Goal: Navigation & Orientation: Find specific page/section

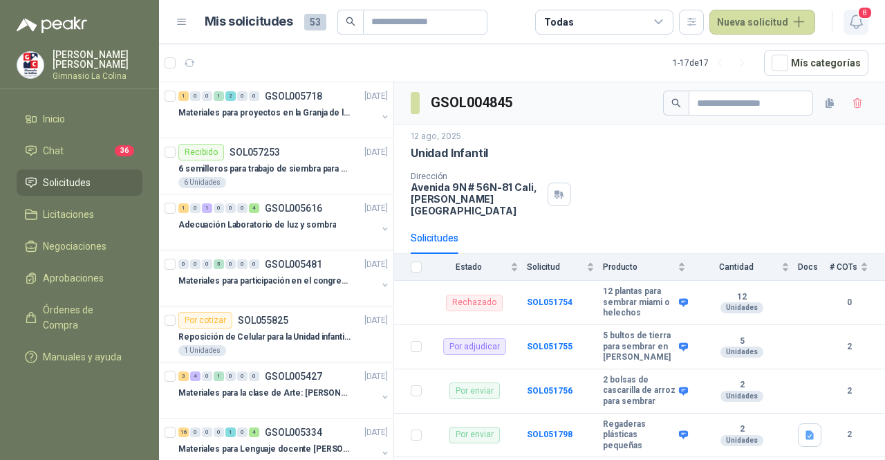
click at [860, 24] on icon "button" at bounding box center [855, 21] width 12 height 13
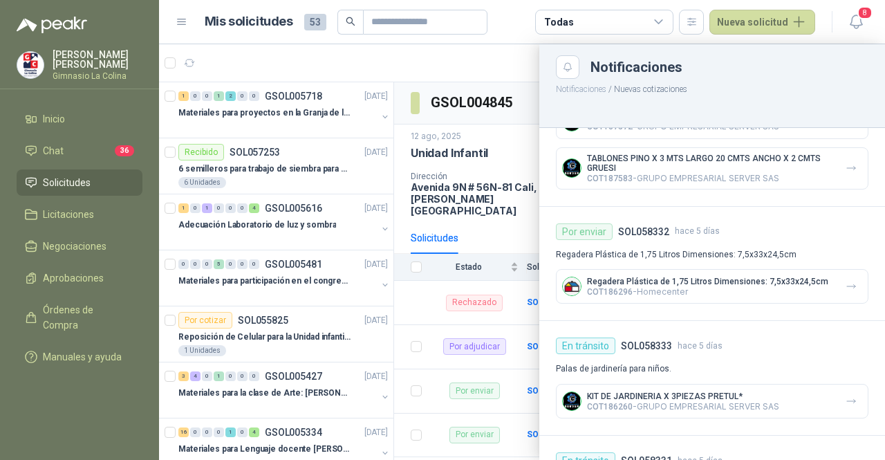
scroll to position [276, 0]
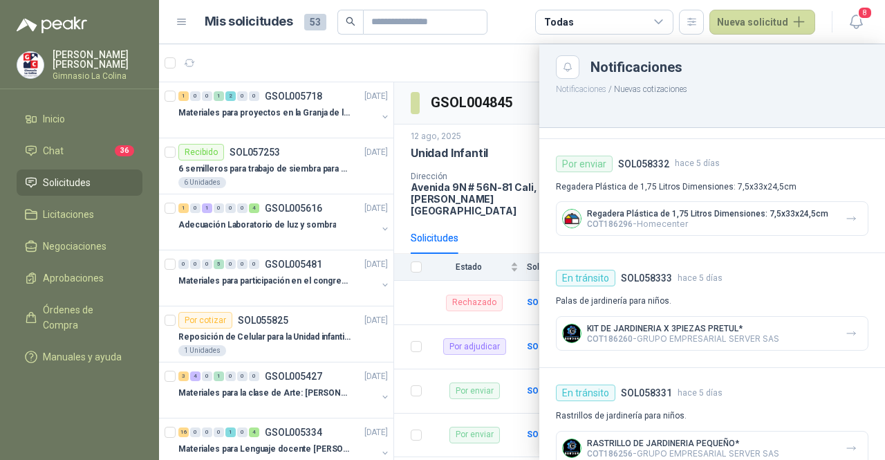
click at [510, 146] on div at bounding box center [522, 251] width 726 height 415
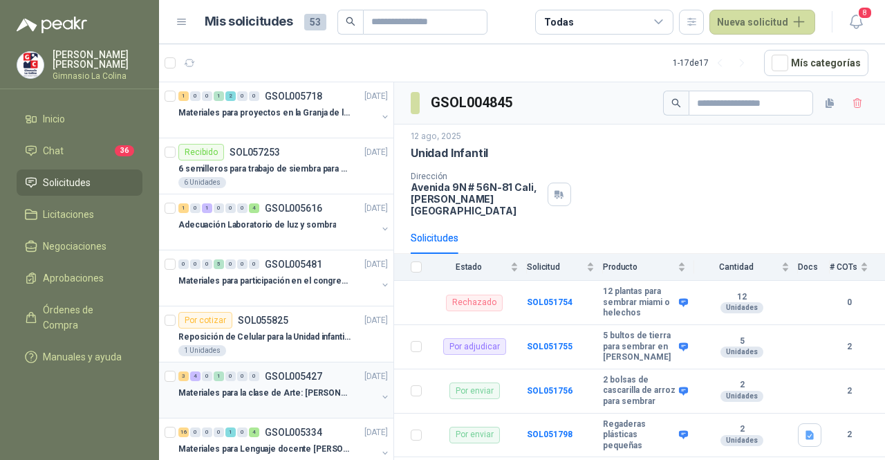
click at [243, 394] on p "Materiales para la clase de Arte: [PERSON_NAME]" at bounding box center [264, 392] width 172 height 13
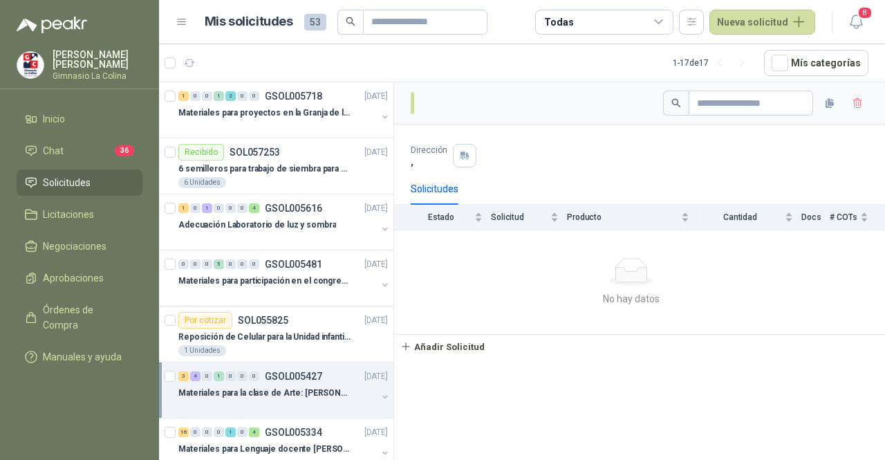
click at [258, 388] on p "Materiales para la clase de Arte: [PERSON_NAME]" at bounding box center [264, 392] width 172 height 13
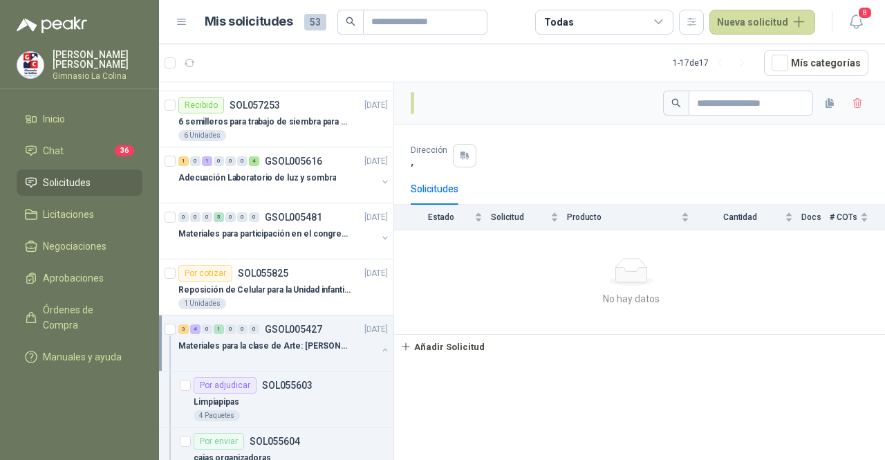
scroll to position [69, 0]
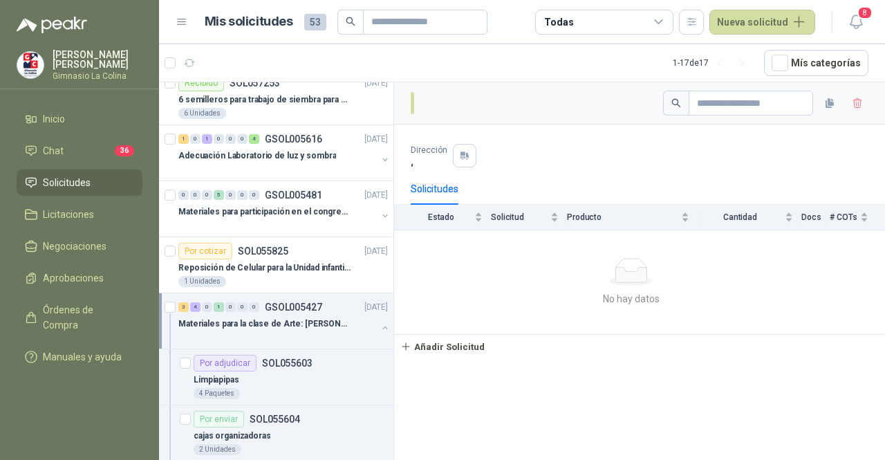
click at [308, 326] on p "Materiales para la clase de Arte: [PERSON_NAME]" at bounding box center [264, 323] width 172 height 13
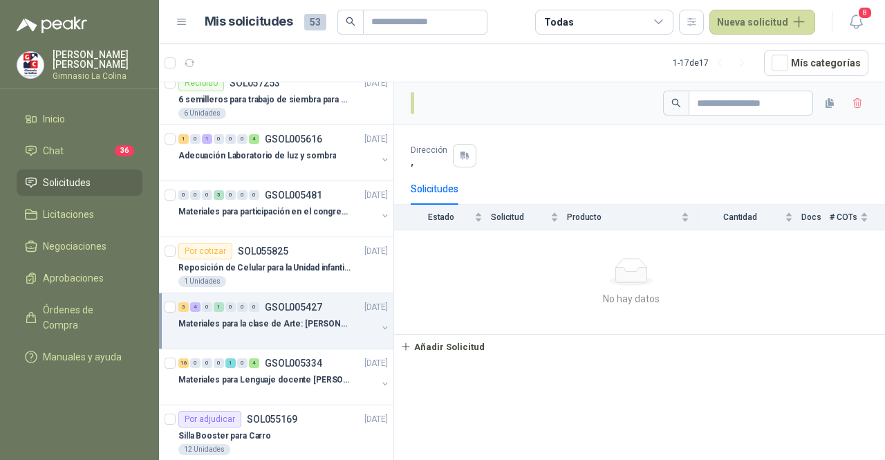
click at [308, 326] on p "Materiales para la clase de Arte: [PERSON_NAME]" at bounding box center [264, 323] width 172 height 13
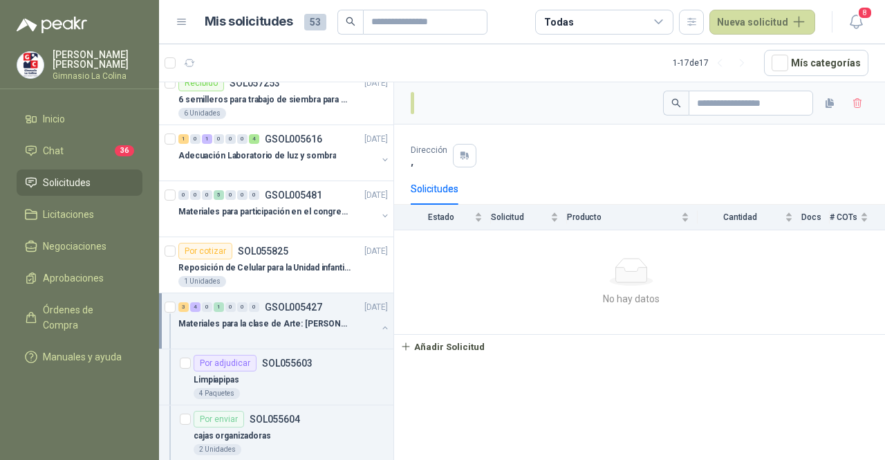
click at [308, 326] on p "Materiales para la clase de Arte: [PERSON_NAME]" at bounding box center [264, 323] width 172 height 13
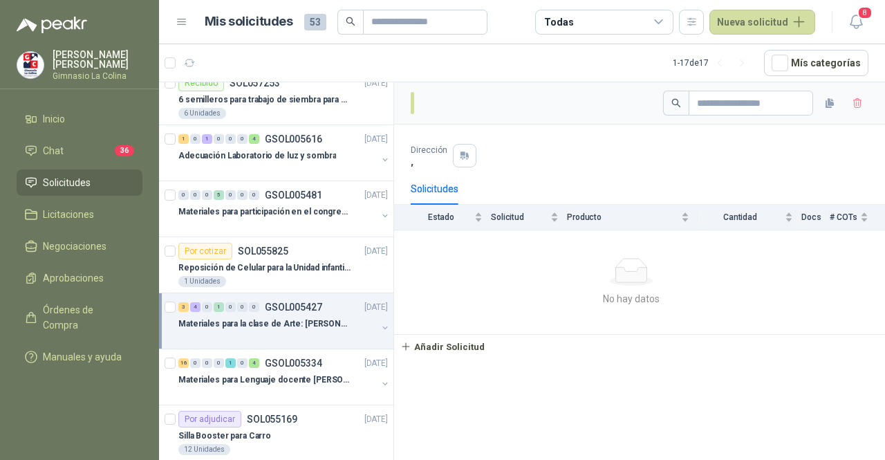
click at [308, 326] on p "Materiales para la clase de Arte: [PERSON_NAME]" at bounding box center [264, 323] width 172 height 13
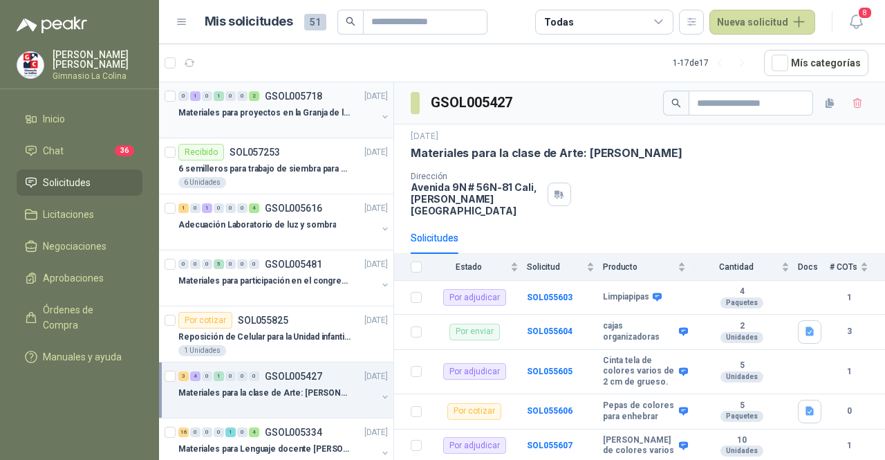
click at [254, 111] on p "Materiales para proyectos en la Granja de la UI" at bounding box center [264, 112] width 172 height 13
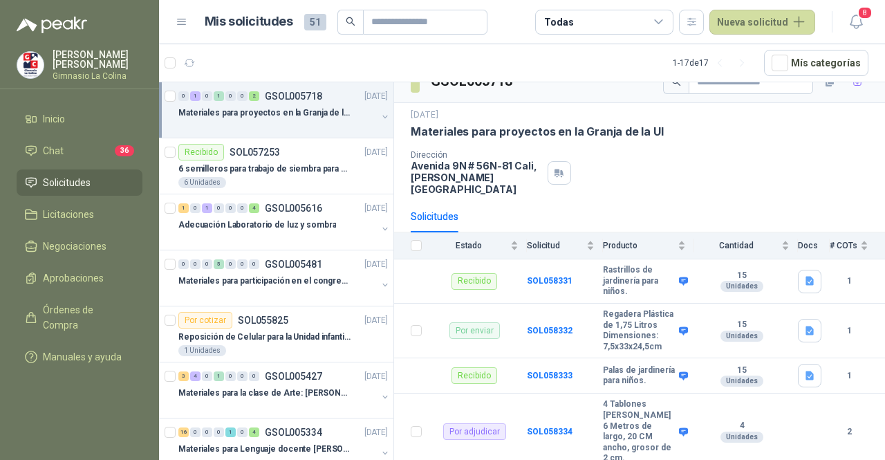
scroll to position [45, 0]
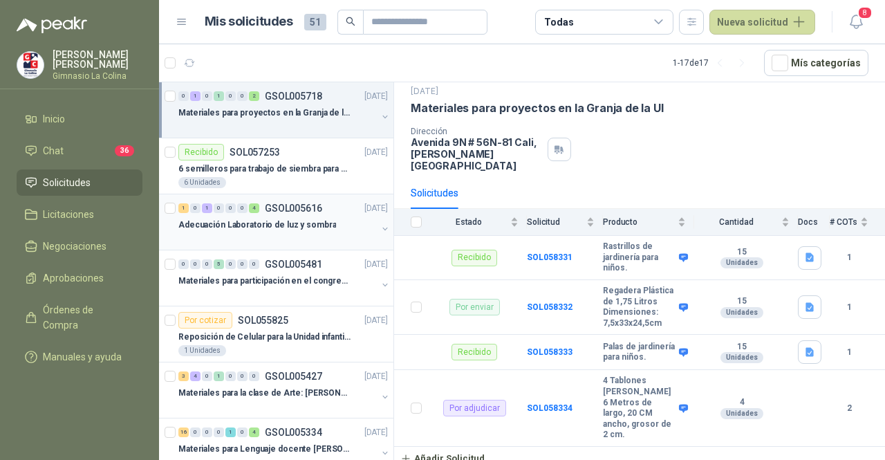
click at [274, 213] on div "1 0 1 0 0 0 4 GSOL005616 [DATE]" at bounding box center [284, 208] width 212 height 17
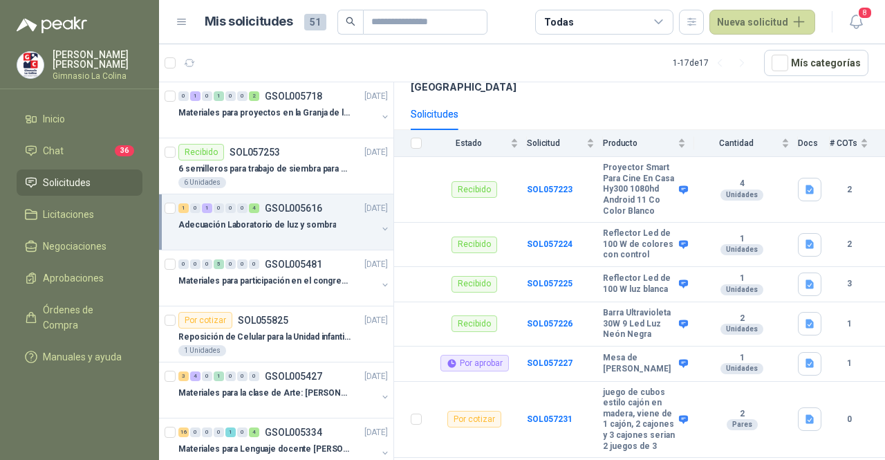
scroll to position [177, 0]
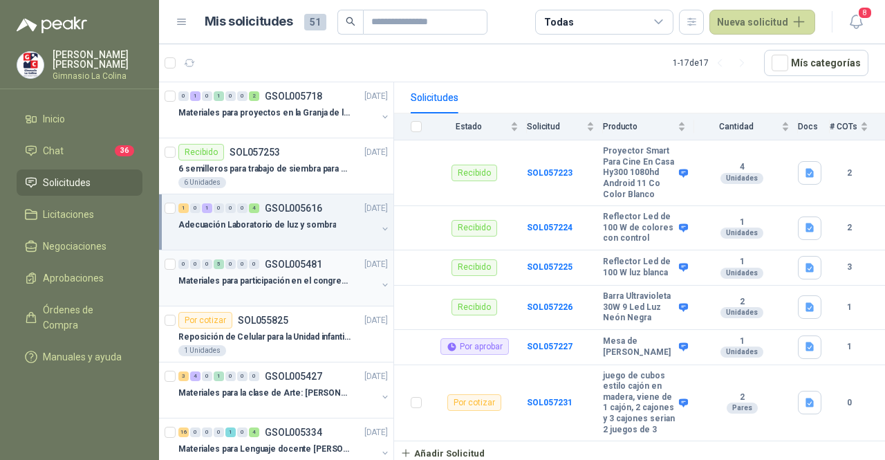
click at [263, 283] on p "Materiales para participación en el congreso, UI" at bounding box center [264, 280] width 172 height 13
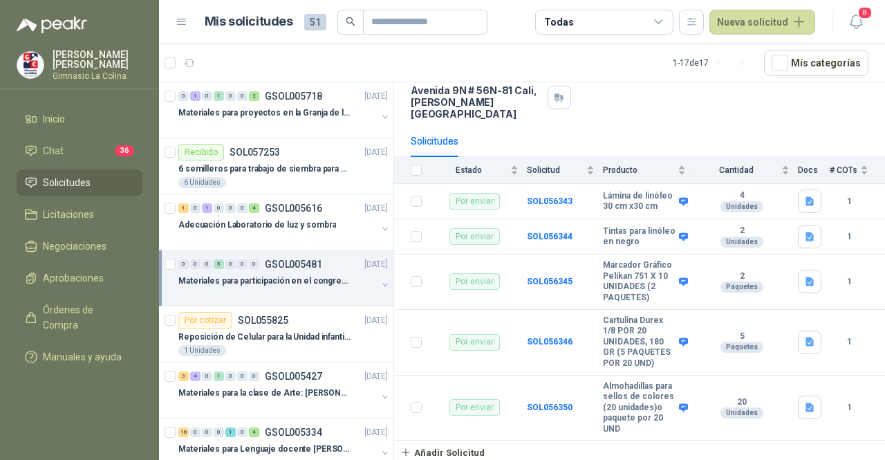
scroll to position [122, 0]
click at [244, 338] on p "Reposición de Celular para la Unidad infantil (con forro, y vidrio protector)" at bounding box center [264, 336] width 172 height 13
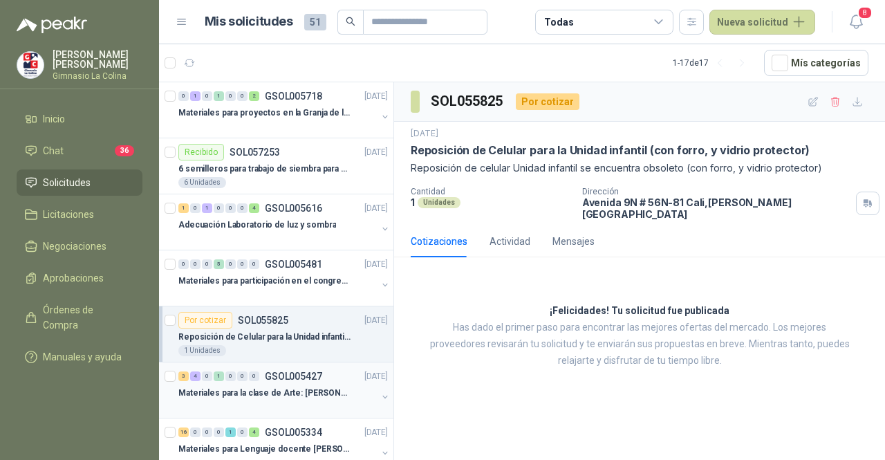
click at [255, 387] on p "Materiales para la clase de Arte: [PERSON_NAME]" at bounding box center [264, 392] width 172 height 13
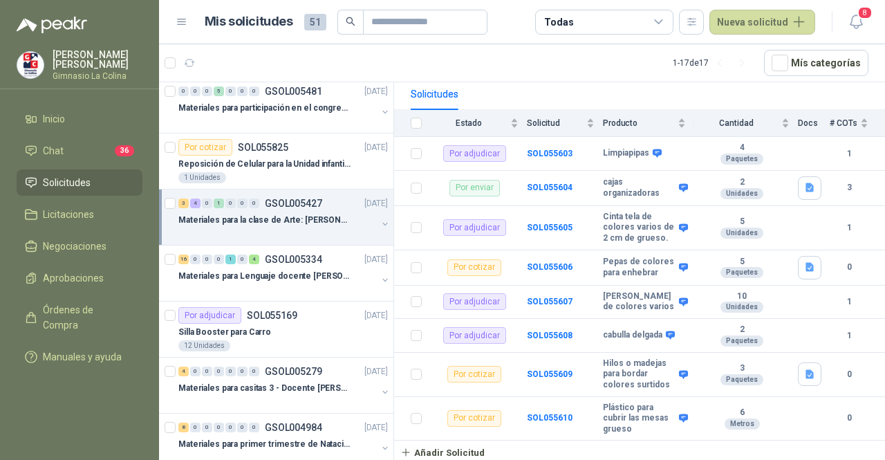
scroll to position [177, 0]
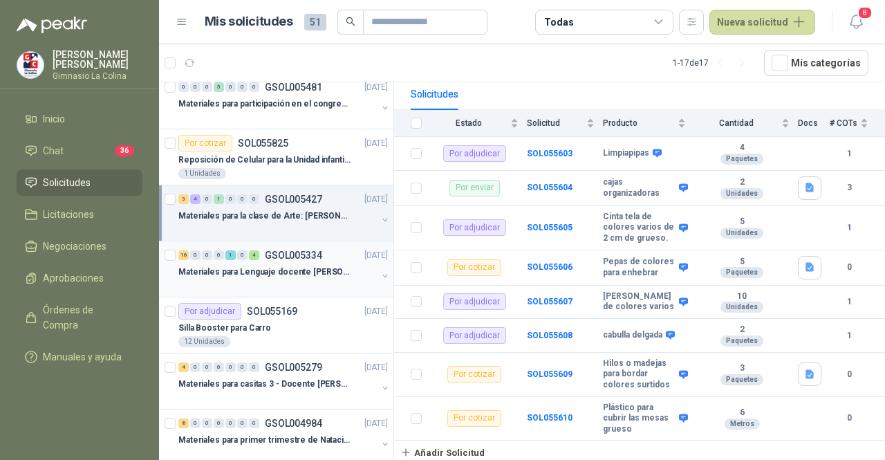
click at [287, 269] on p "Materiales para Lenguaje docente [PERSON_NAME]" at bounding box center [264, 271] width 172 height 13
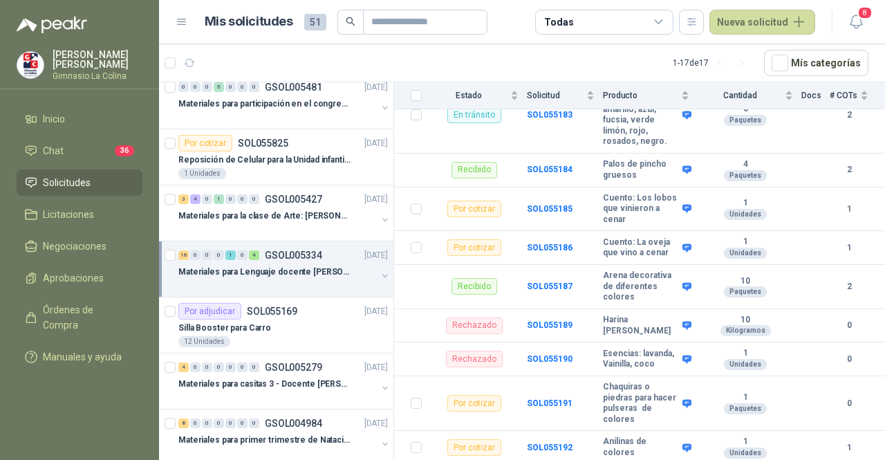
scroll to position [728, 0]
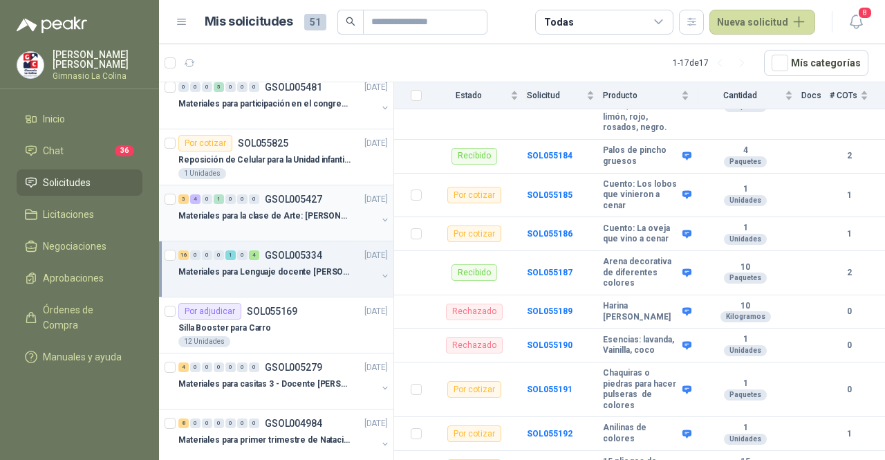
click at [316, 224] on div at bounding box center [277, 229] width 198 height 11
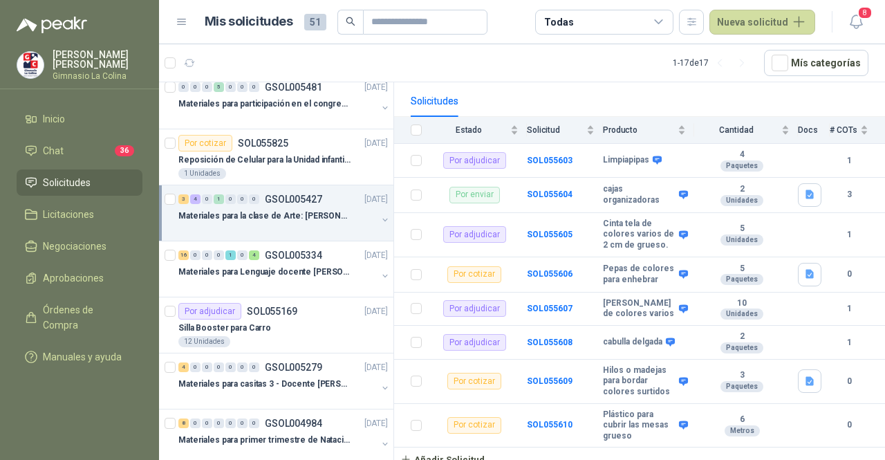
scroll to position [148, 0]
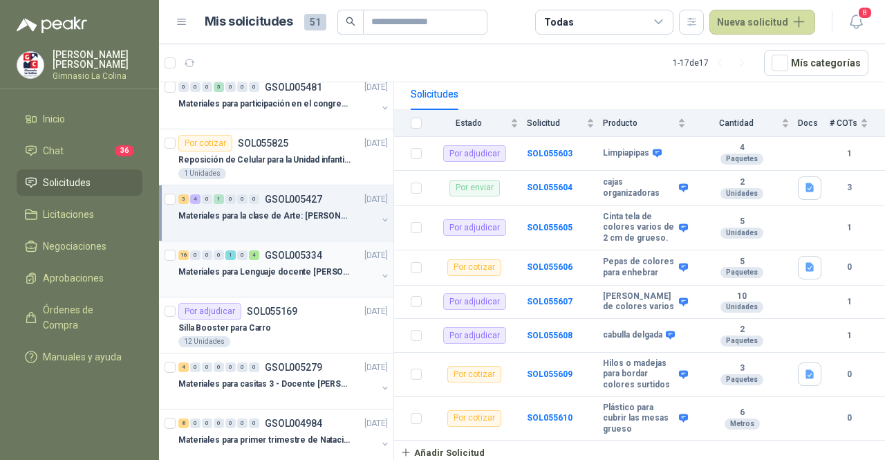
click at [301, 280] on div at bounding box center [277, 285] width 198 height 11
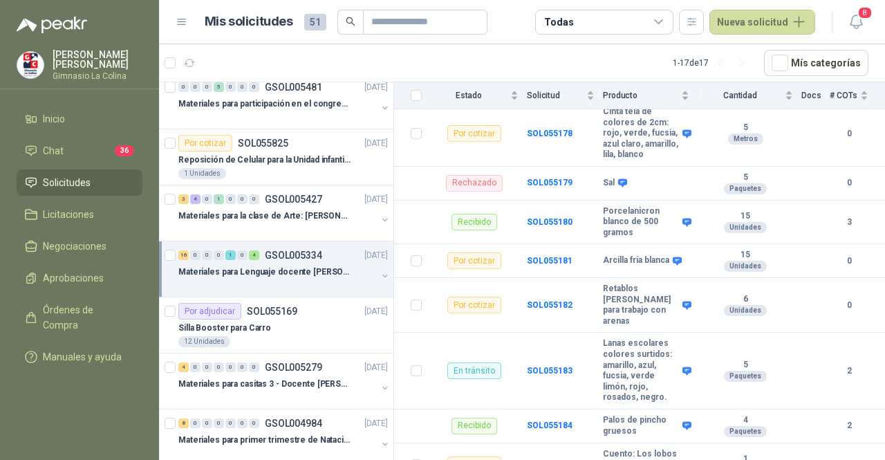
scroll to position [451, 0]
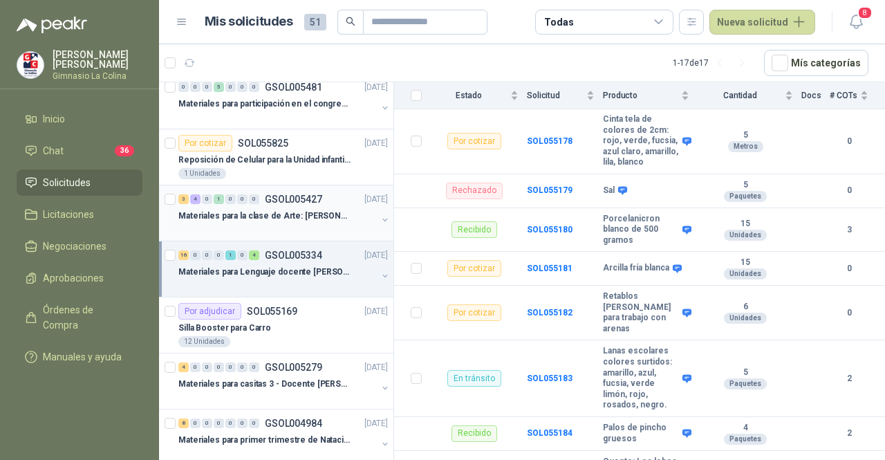
click at [290, 215] on p "Materiales para la clase de Arte: [PERSON_NAME]" at bounding box center [264, 215] width 172 height 13
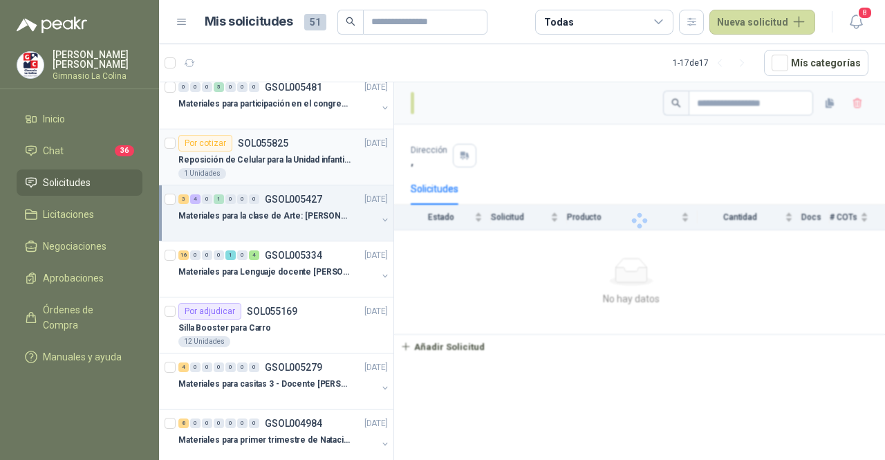
click at [256, 157] on p "Reposición de Celular para la Unidad infantil (con forro, y vidrio protector)" at bounding box center [264, 159] width 172 height 13
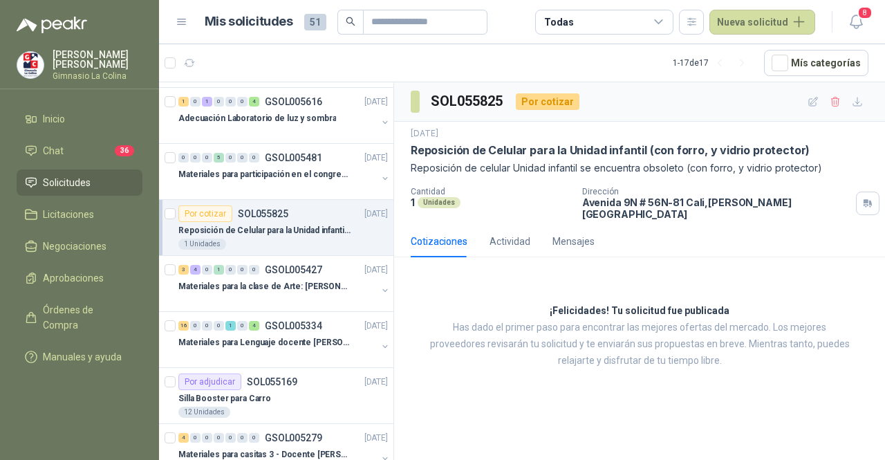
scroll to position [95, 0]
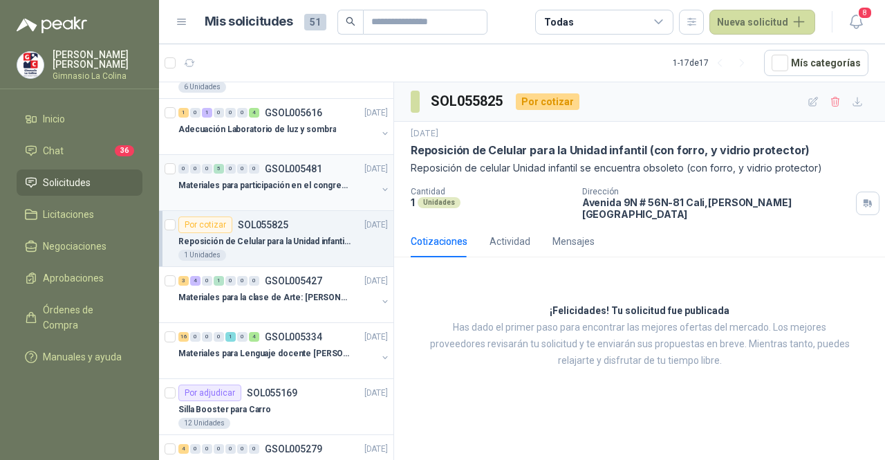
click at [228, 194] on div at bounding box center [277, 199] width 198 height 11
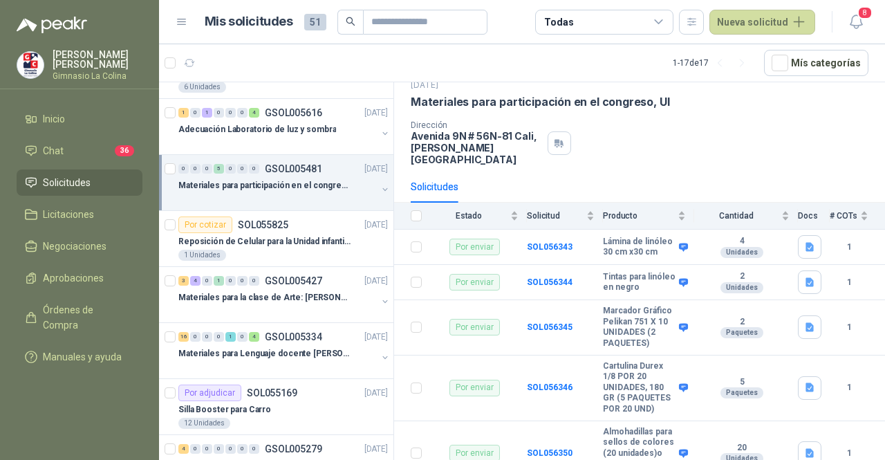
scroll to position [40, 0]
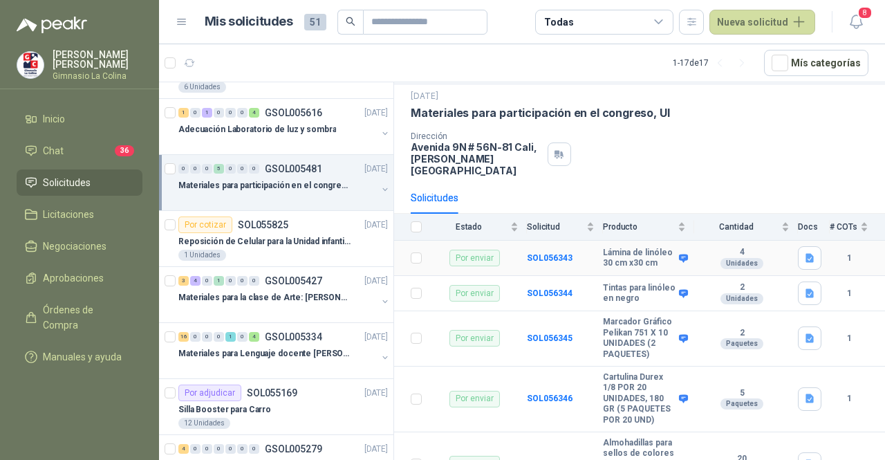
click at [469, 249] on div "Por enviar" at bounding box center [474, 257] width 50 height 17
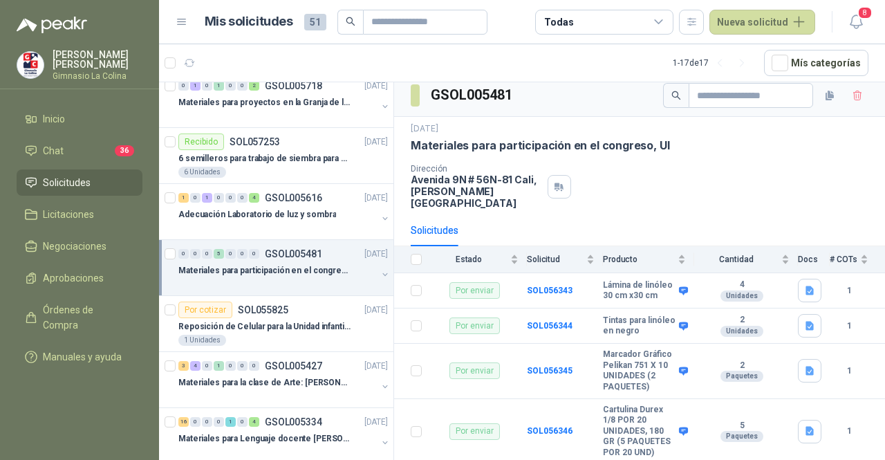
scroll to position [11, 0]
click at [252, 215] on p "Adecuación Laboratorio de luz y sombra" at bounding box center [257, 213] width 158 height 13
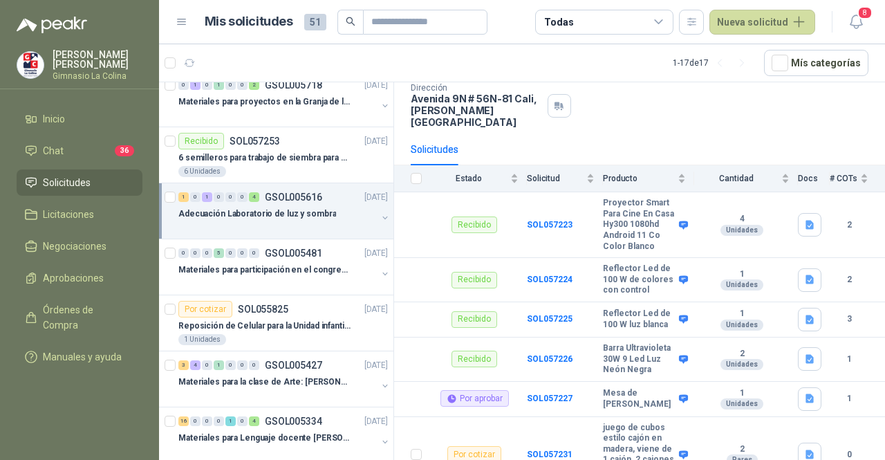
scroll to position [88, 0]
click at [804, 219] on icon "button" at bounding box center [810, 225] width 12 height 12
click at [782, 188] on button "proyector.png" at bounding box center [764, 185] width 74 height 15
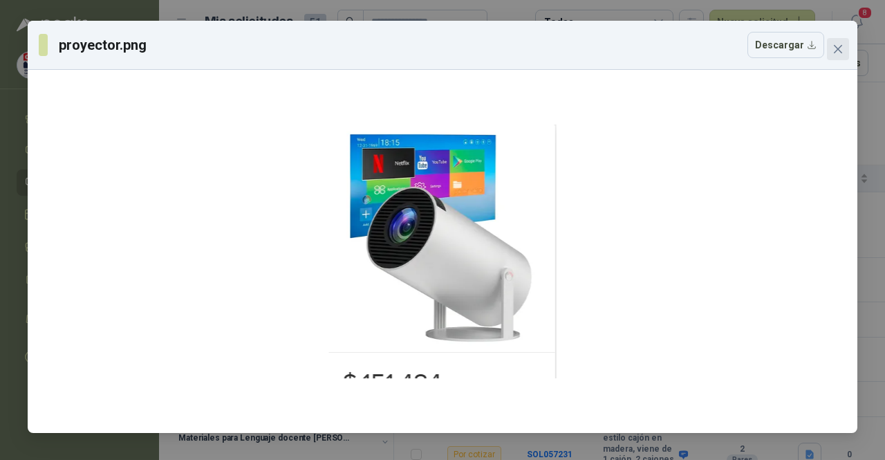
click at [840, 53] on icon "close" at bounding box center [837, 49] width 11 height 11
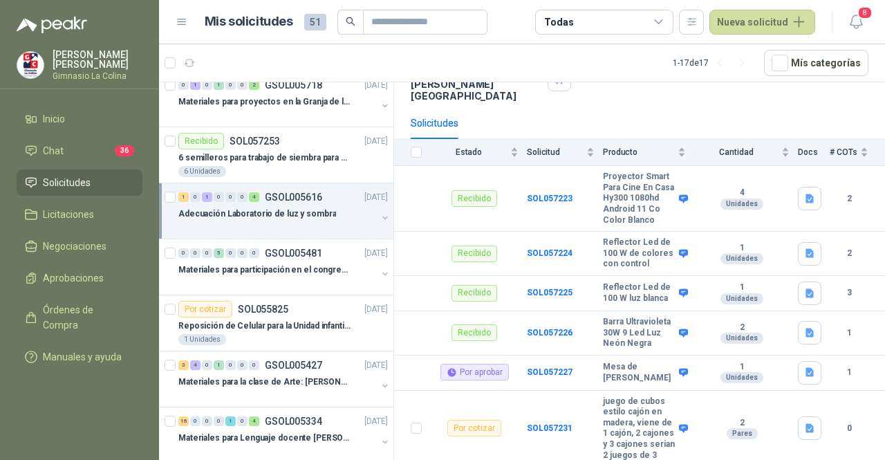
scroll to position [144, 0]
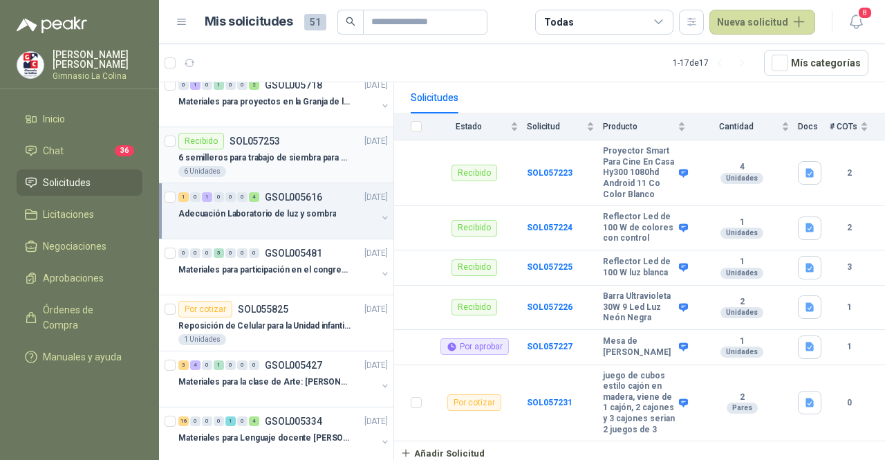
click at [277, 166] on div "6 Unidades" at bounding box center [282, 171] width 209 height 11
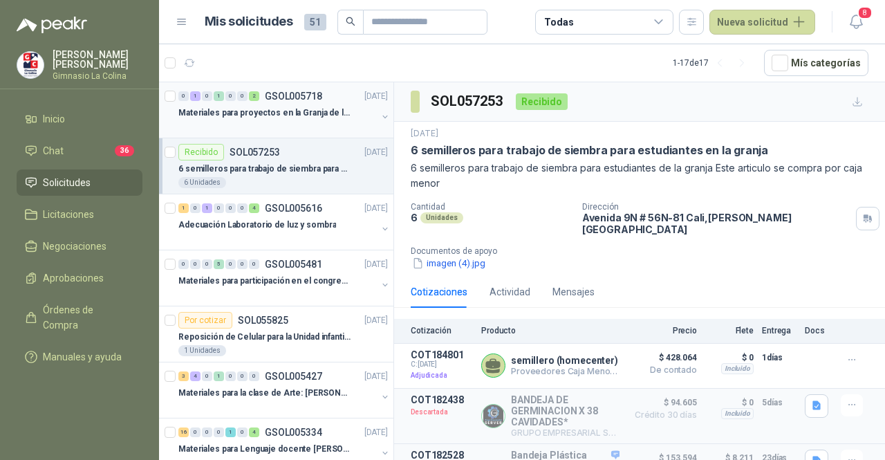
click at [249, 119] on div "Materiales para proyectos en la Granja de la UI" at bounding box center [277, 112] width 198 height 17
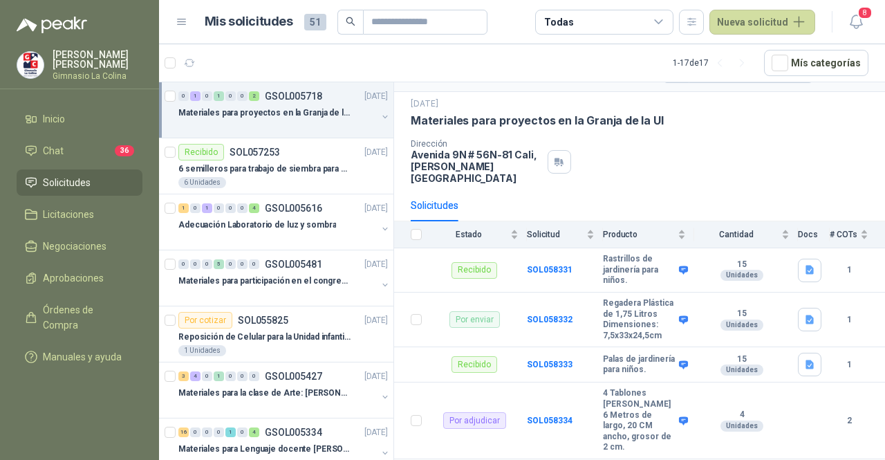
scroll to position [45, 0]
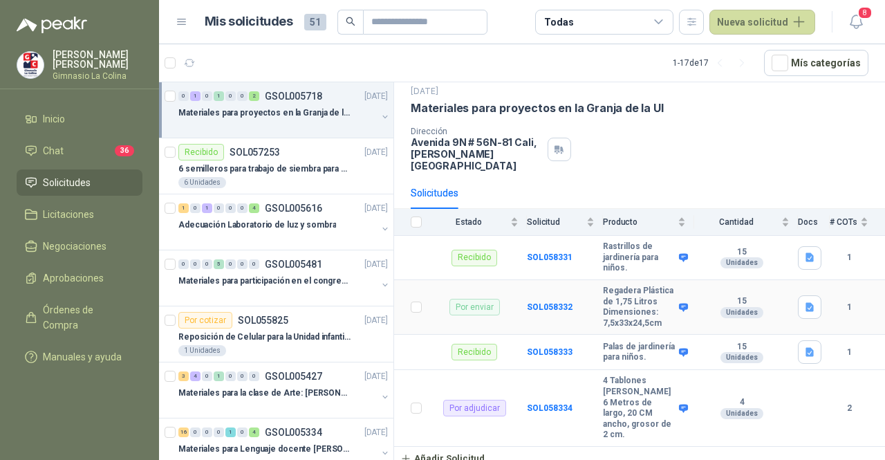
click at [473, 301] on div "Por enviar" at bounding box center [474, 307] width 50 height 17
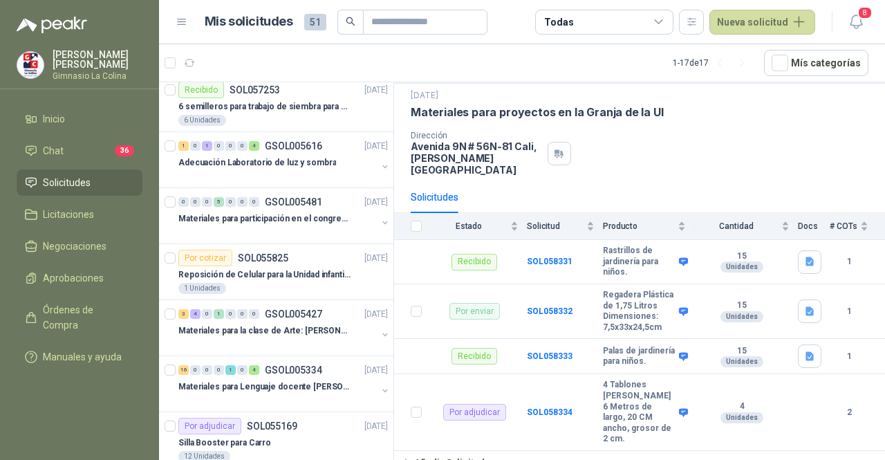
scroll to position [0, 0]
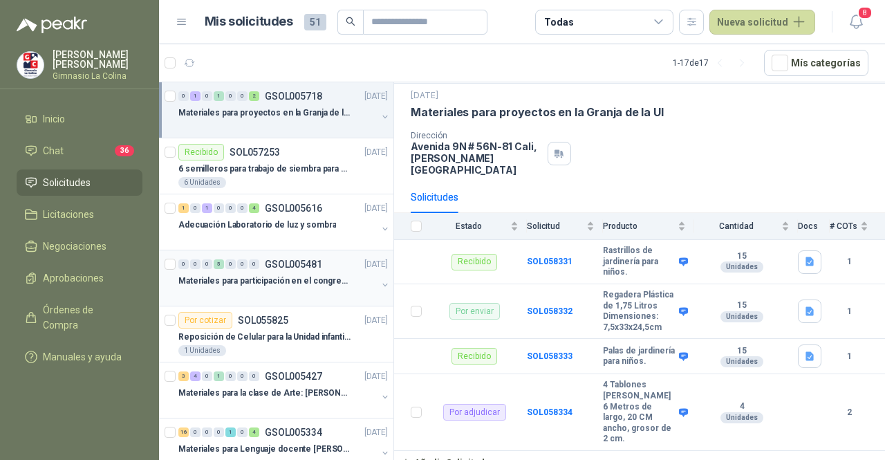
click at [337, 272] on div "Materiales para participación en el congreso, UI" at bounding box center [277, 280] width 198 height 17
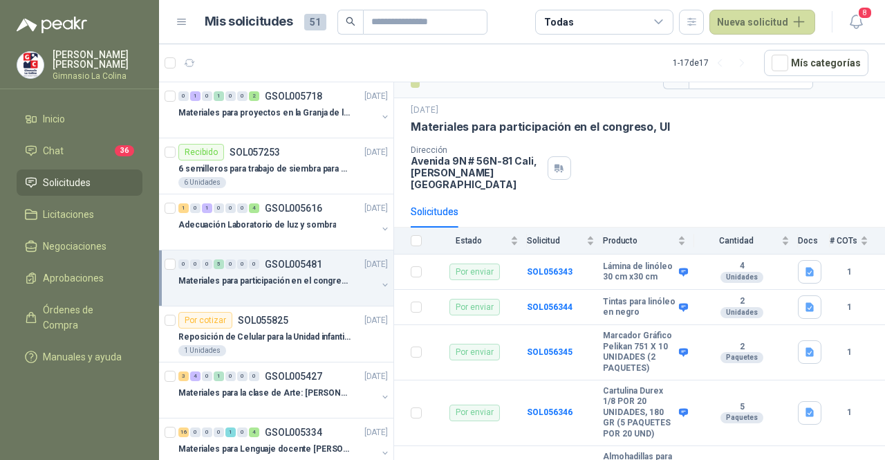
scroll to position [12, 0]
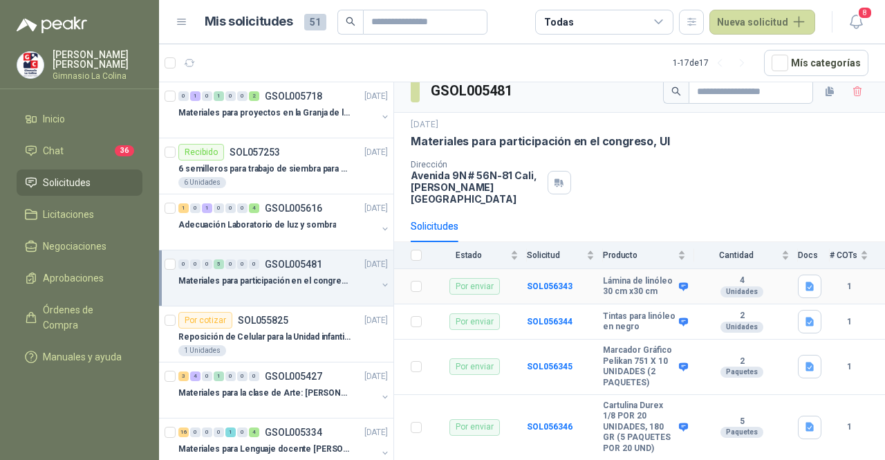
click at [469, 279] on div "Por enviar" at bounding box center [474, 286] width 50 height 17
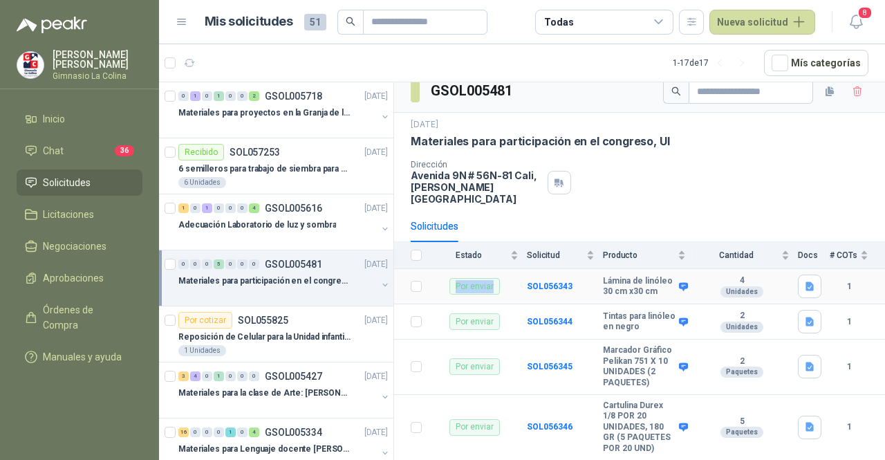
click at [469, 279] on div "Por enviar" at bounding box center [474, 286] width 50 height 17
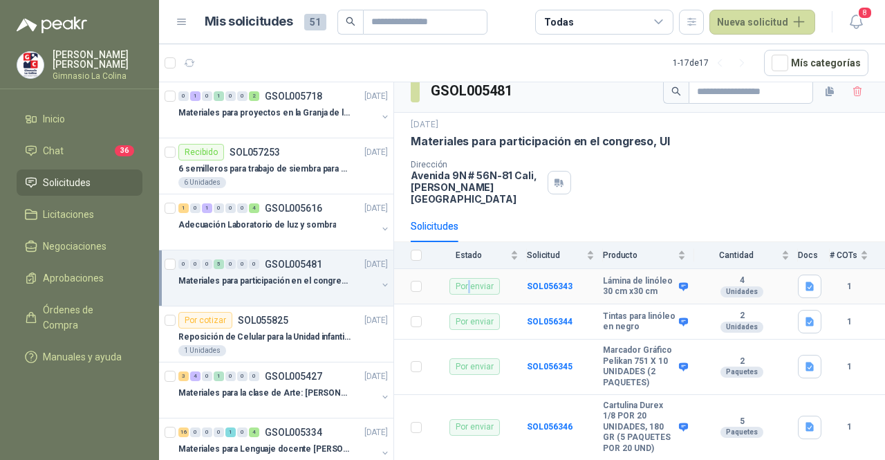
click at [469, 279] on div "Por enviar" at bounding box center [474, 286] width 50 height 17
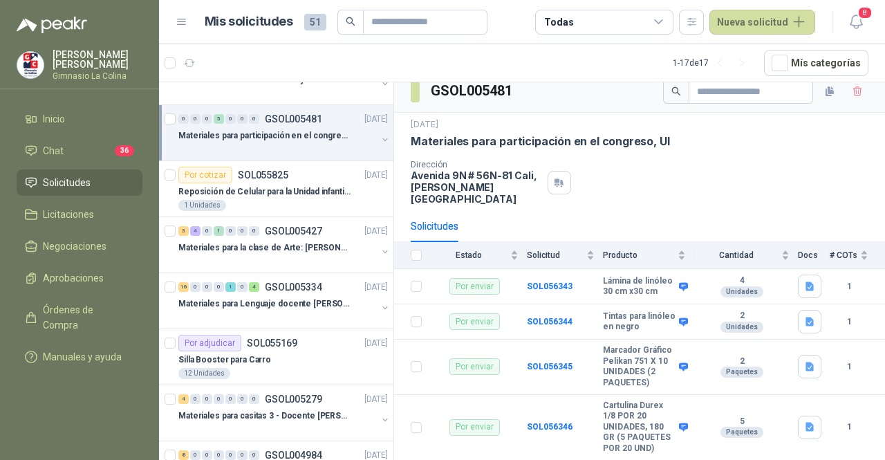
scroll to position [156, 0]
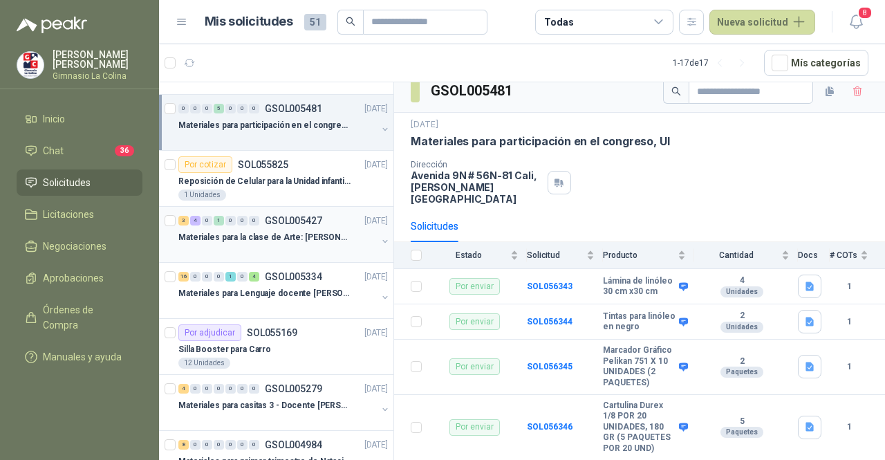
click at [288, 256] on div "3 4 0 1 0 0 0 GSOL005427 [DATE] Materiales para la clase de Arte: [PERSON_NAME]" at bounding box center [276, 235] width 234 height 56
click at [299, 248] on div at bounding box center [277, 250] width 198 height 11
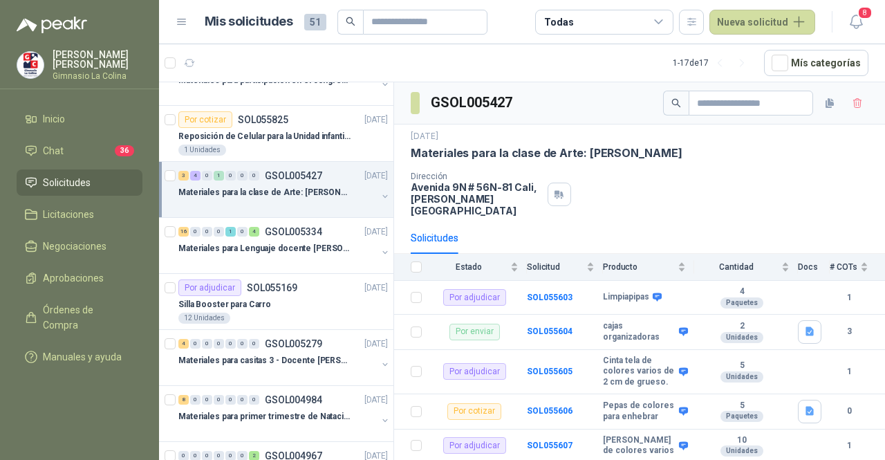
scroll to position [188, 0]
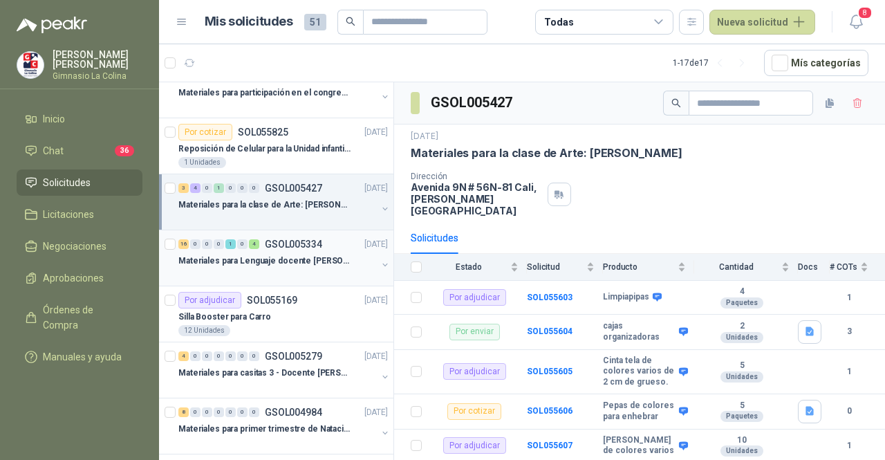
click at [300, 274] on div at bounding box center [277, 274] width 198 height 11
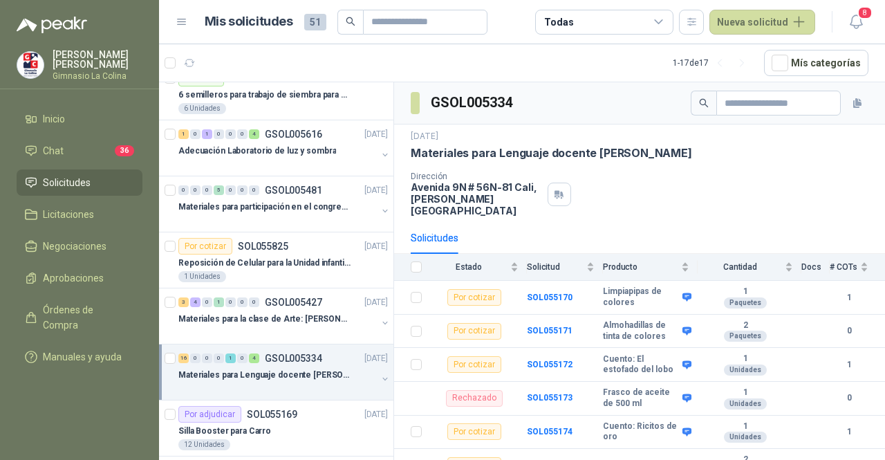
scroll to position [72, 0]
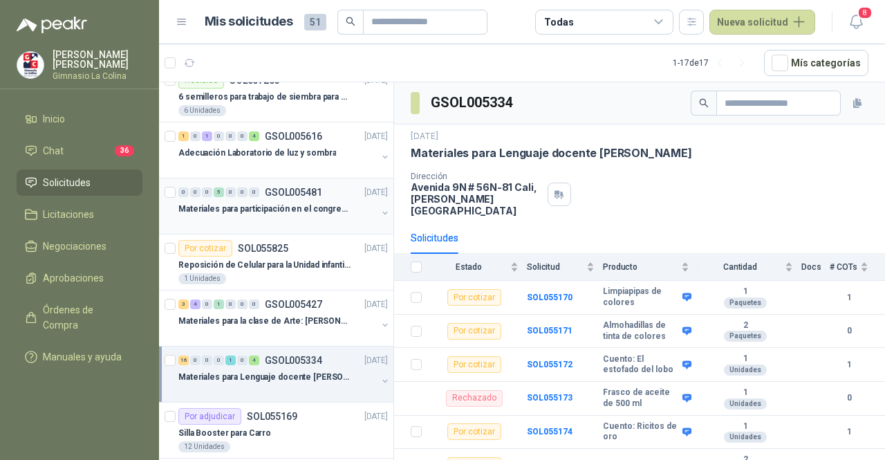
click at [290, 209] on p "Materiales para participación en el congreso, UI" at bounding box center [264, 208] width 172 height 13
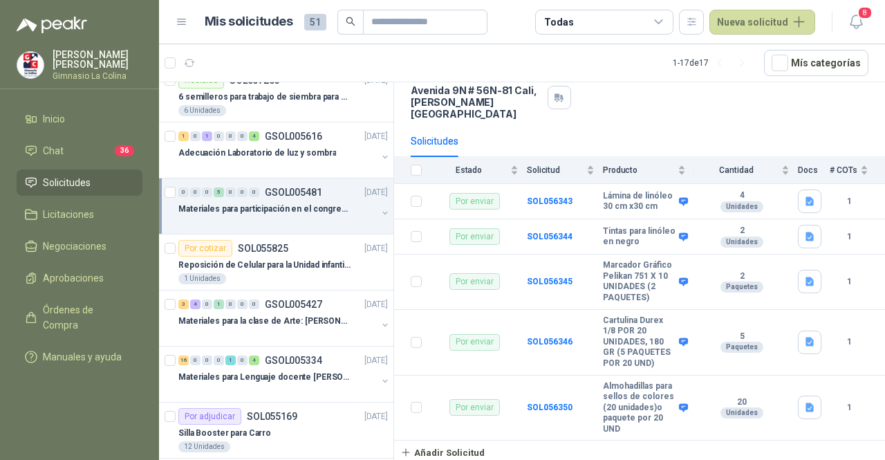
scroll to position [122, 0]
click at [301, 379] on p "Materiales para Lenguaje docente [PERSON_NAME]" at bounding box center [264, 376] width 172 height 13
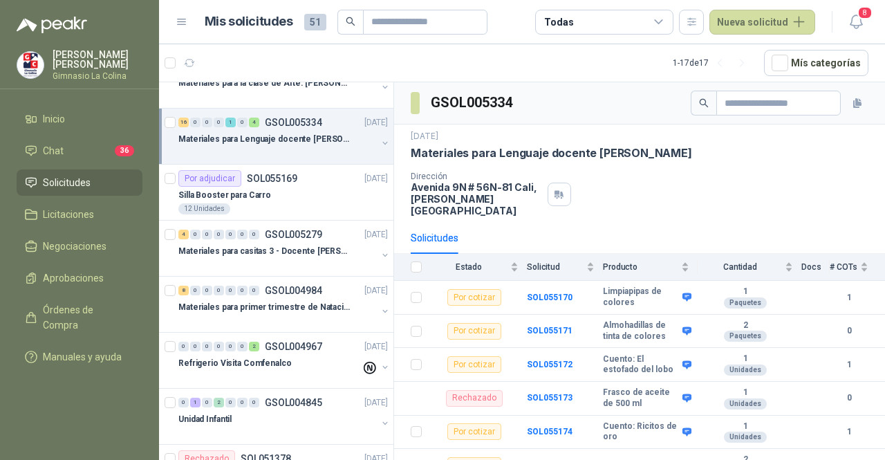
scroll to position [238, 0]
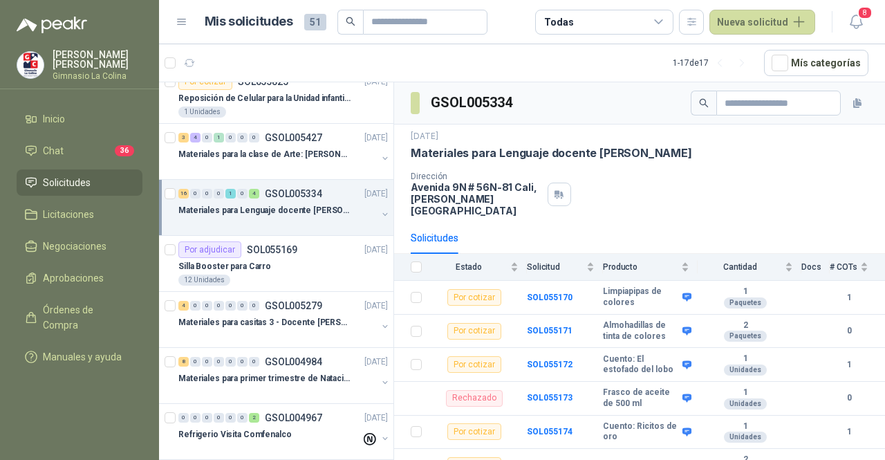
click at [335, 222] on div at bounding box center [277, 223] width 198 height 11
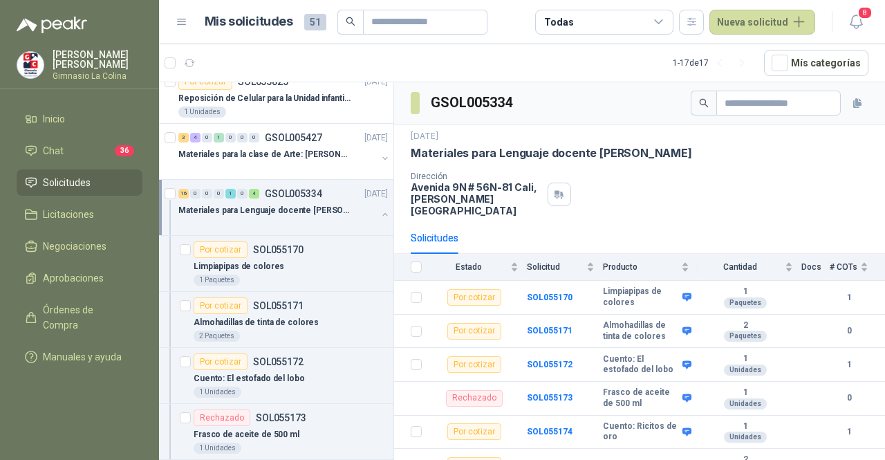
scroll to position [4, 0]
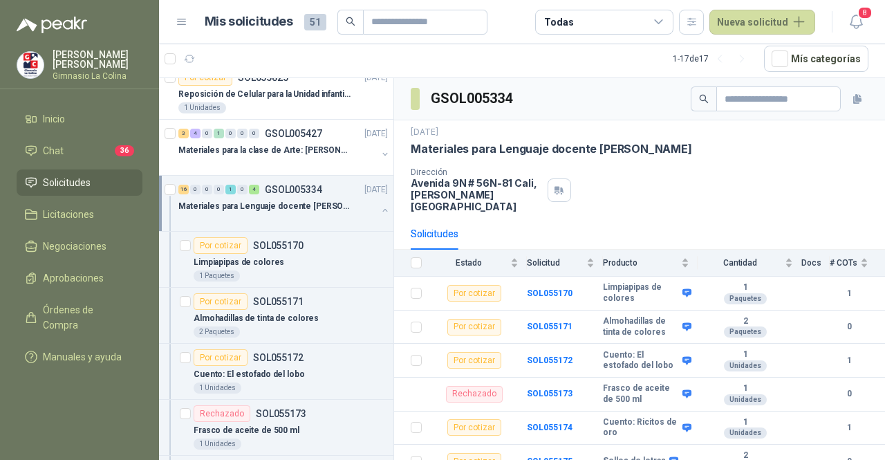
click at [328, 214] on div at bounding box center [277, 219] width 198 height 11
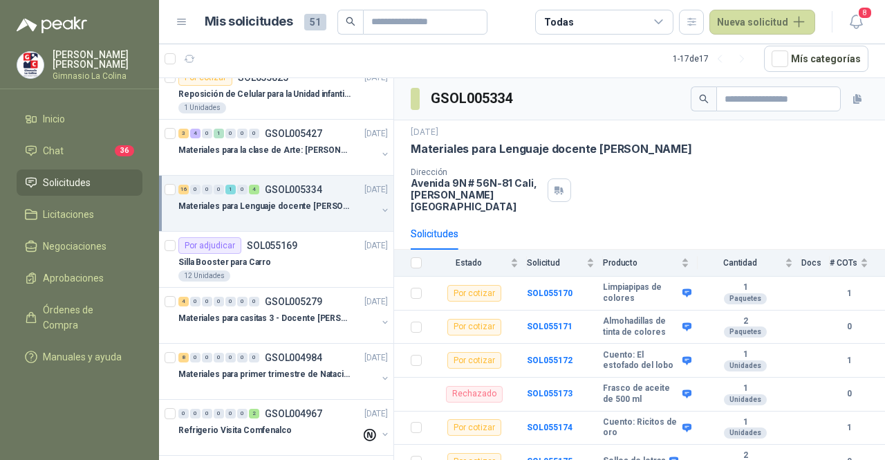
click at [319, 198] on div "Materiales para Lenguaje docente [PERSON_NAME]" at bounding box center [277, 206] width 198 height 17
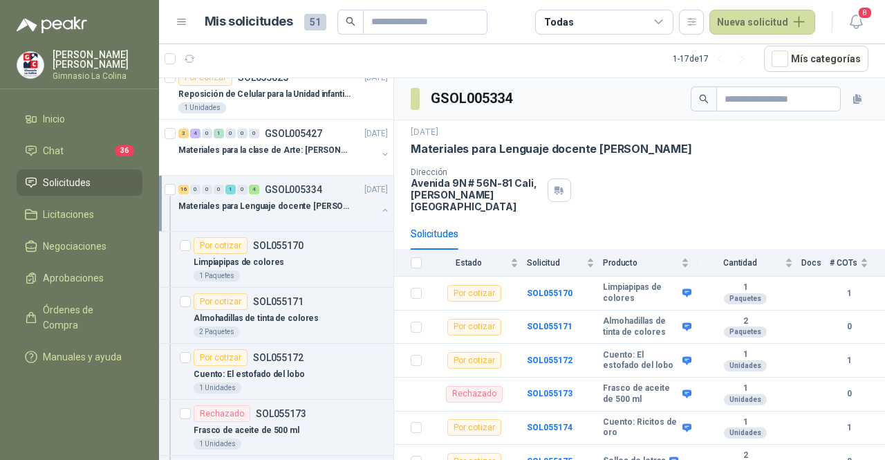
click at [319, 198] on div "Materiales para Lenguaje docente [PERSON_NAME]" at bounding box center [277, 206] width 198 height 17
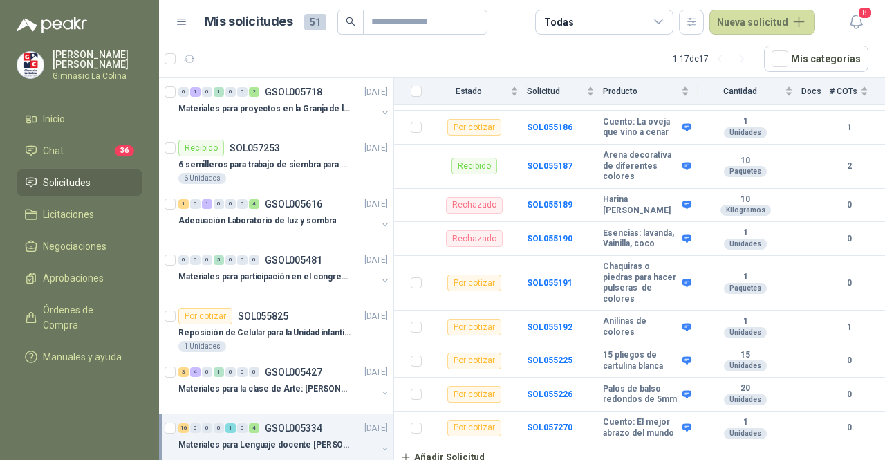
scroll to position [869, 0]
